Goal: Use online tool/utility

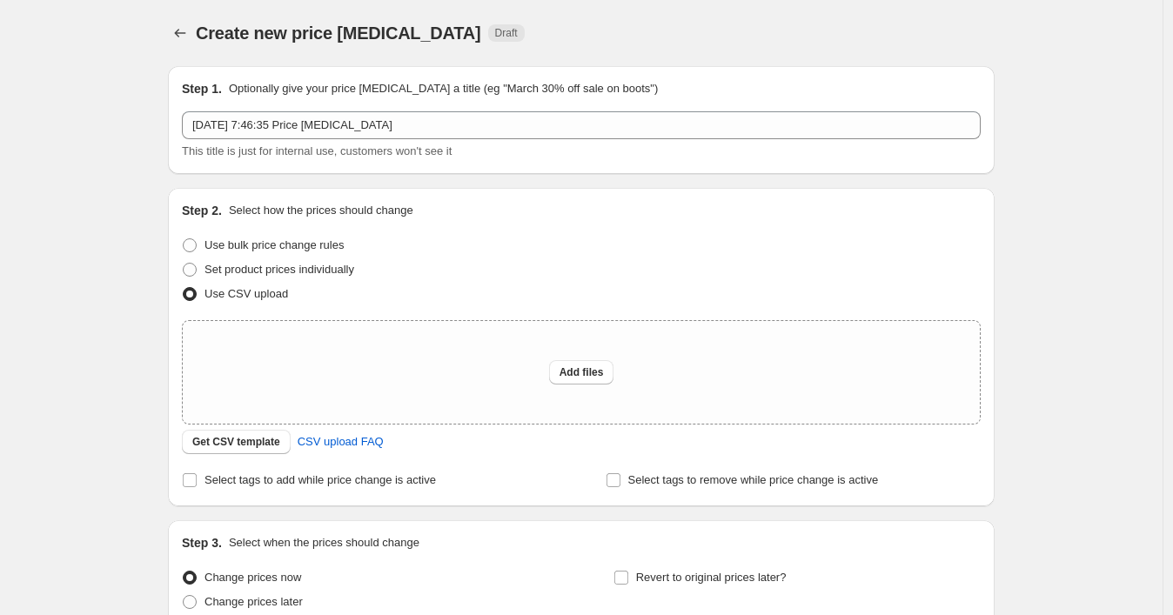
scroll to position [160, 0]
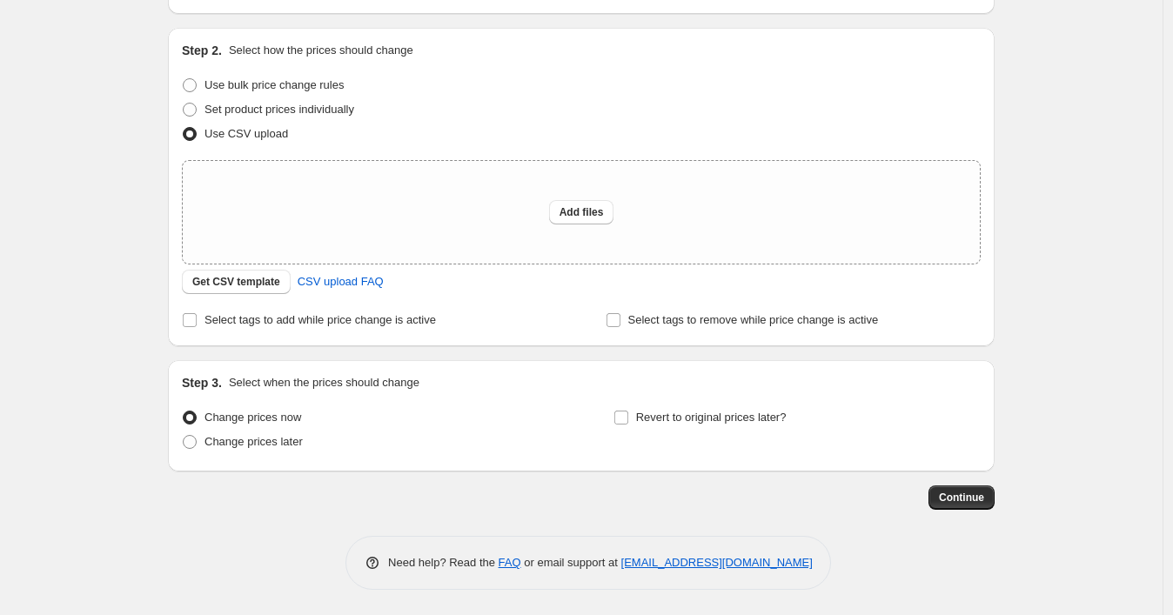
type input "C:\fakepath\15102025_1144 p3.csv"
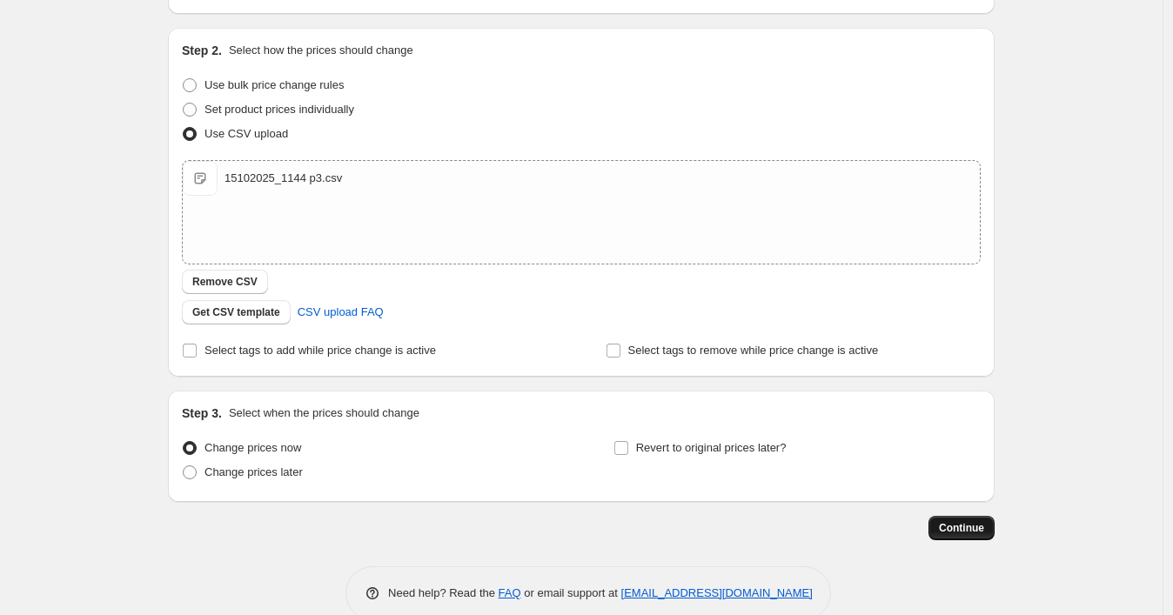
click at [953, 525] on span "Continue" at bounding box center [961, 528] width 45 height 14
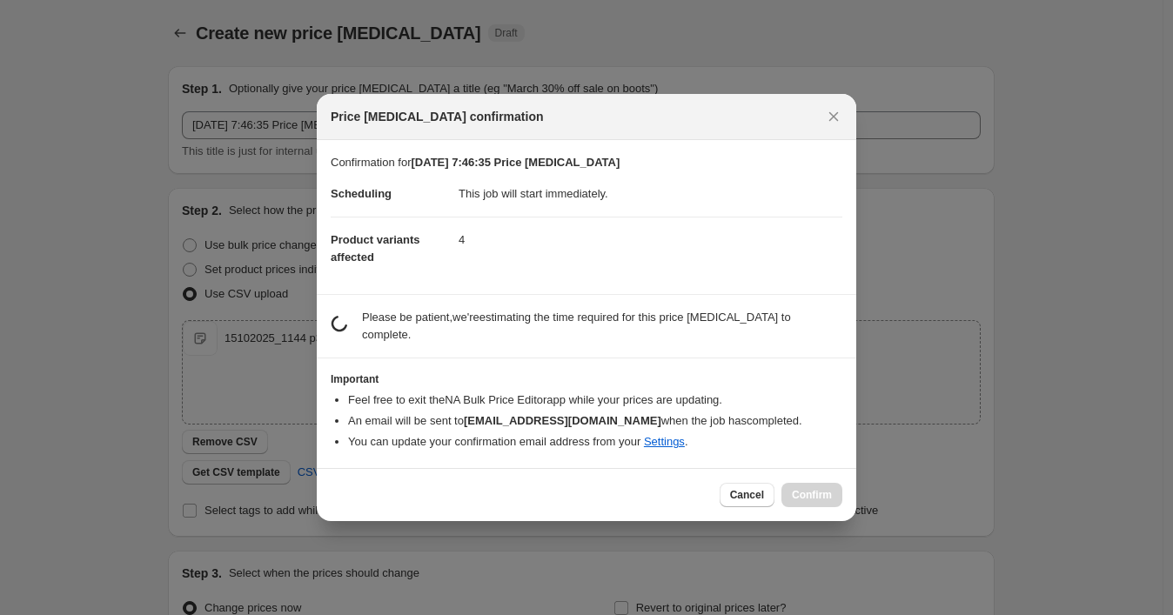
scroll to position [0, 0]
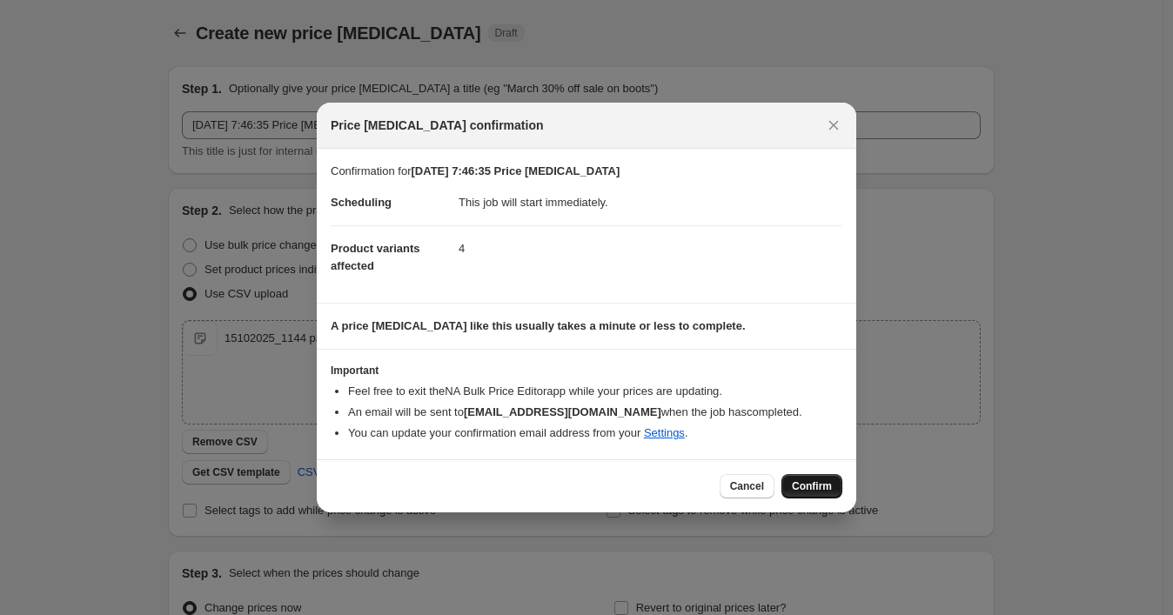
click at [835, 481] on button "Confirm" at bounding box center [811, 486] width 61 height 24
